Goal: Information Seeking & Learning: Learn about a topic

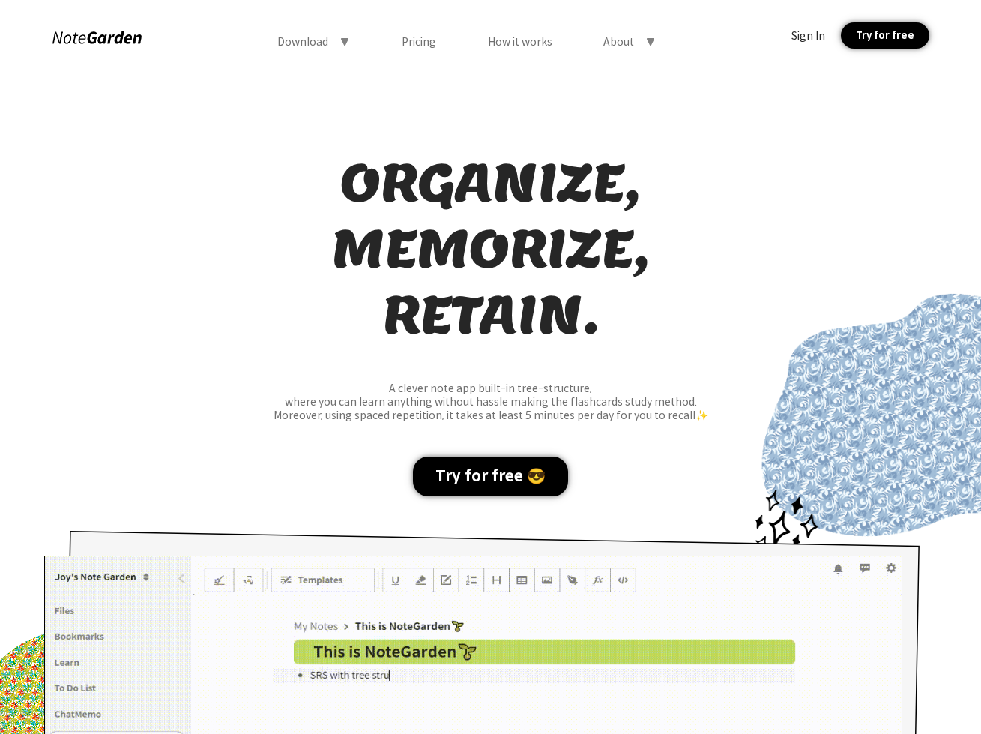
click at [430, 40] on div "Pricing" at bounding box center [419, 41] width 34 height 13
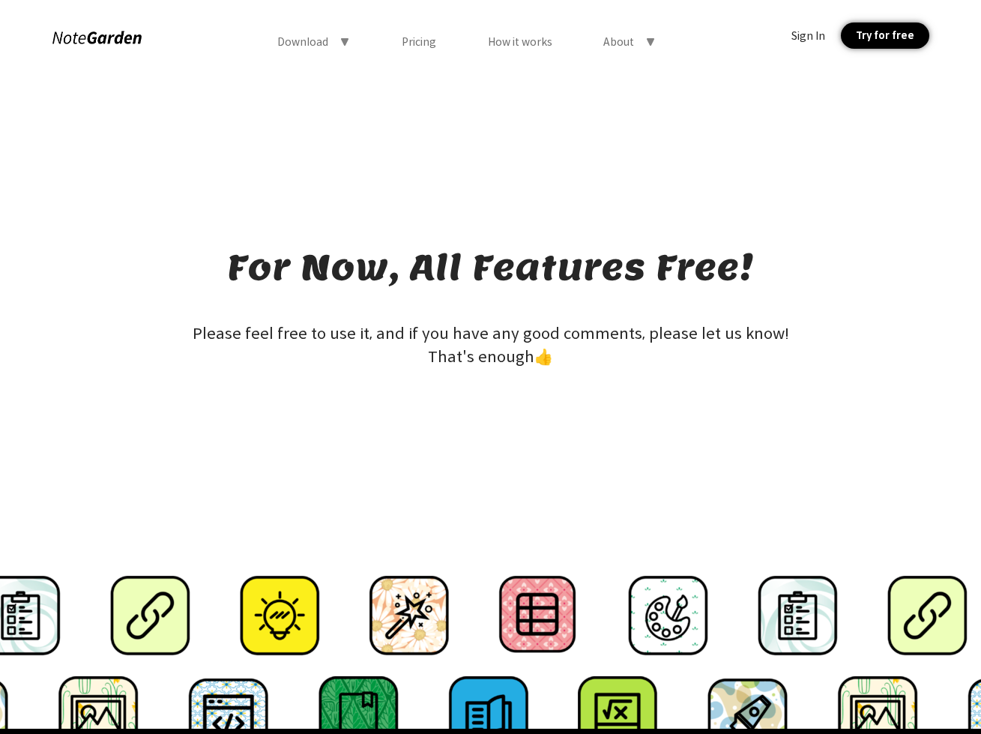
click at [119, 47] on div at bounding box center [97, 38] width 91 height 20
